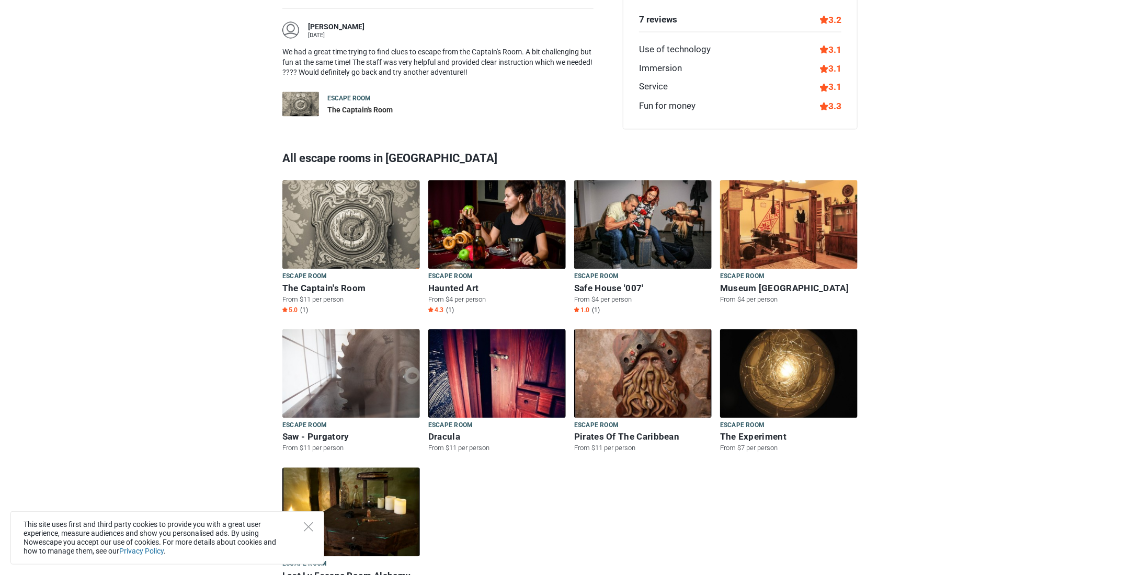
scroll to position [1046, 0]
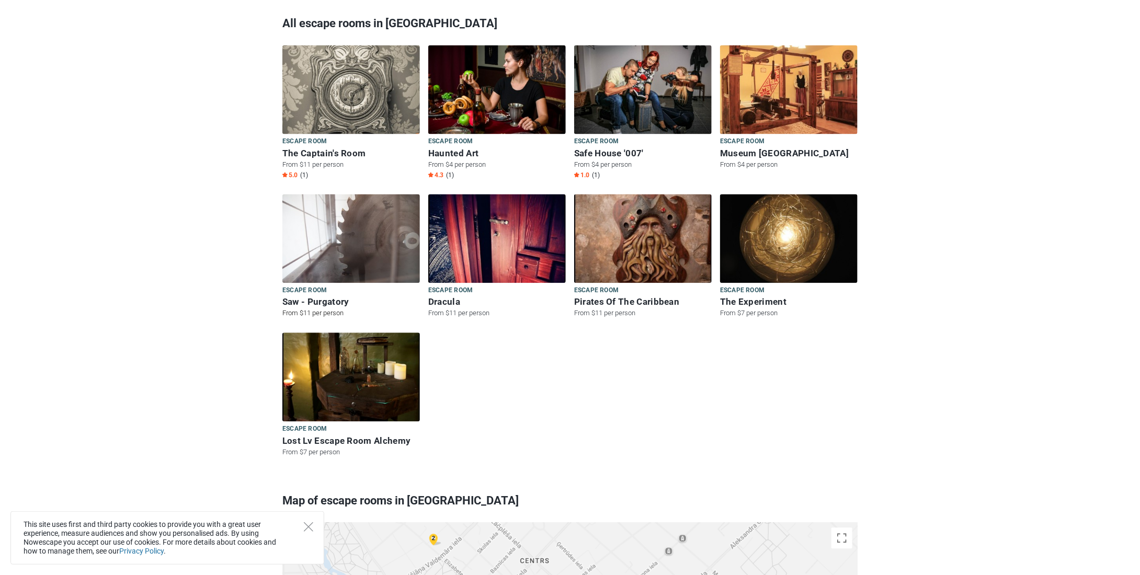
click at [322, 202] on img at bounding box center [352, 238] width 138 height 89
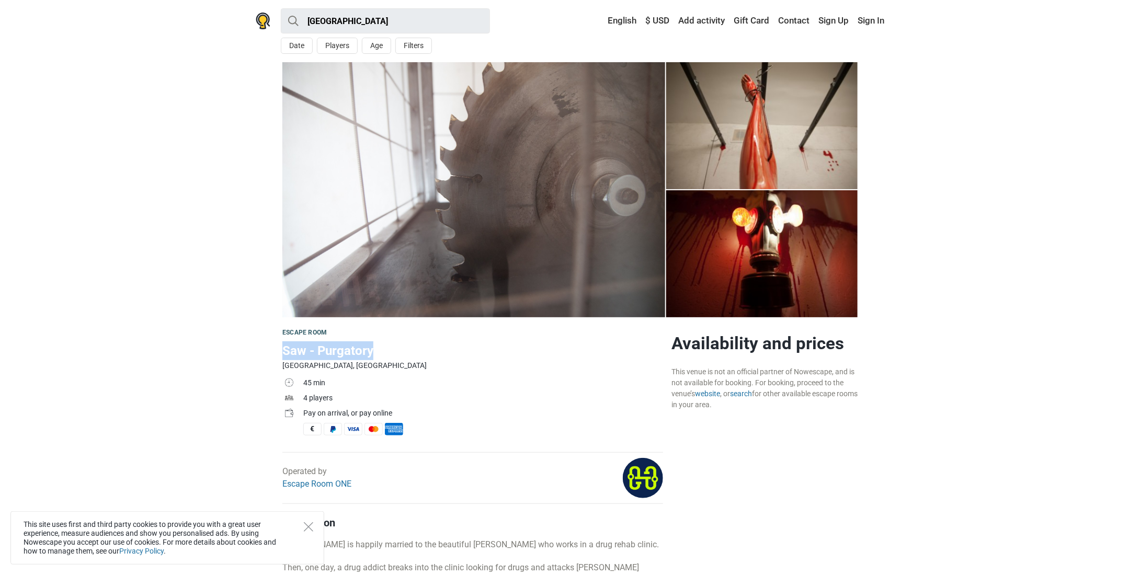
drag, startPoint x: 375, startPoint y: 352, endPoint x: 266, endPoint y: 349, distance: 108.8
copy h1 "Saw - Purgatory"
